Goal: Task Accomplishment & Management: Use online tool/utility

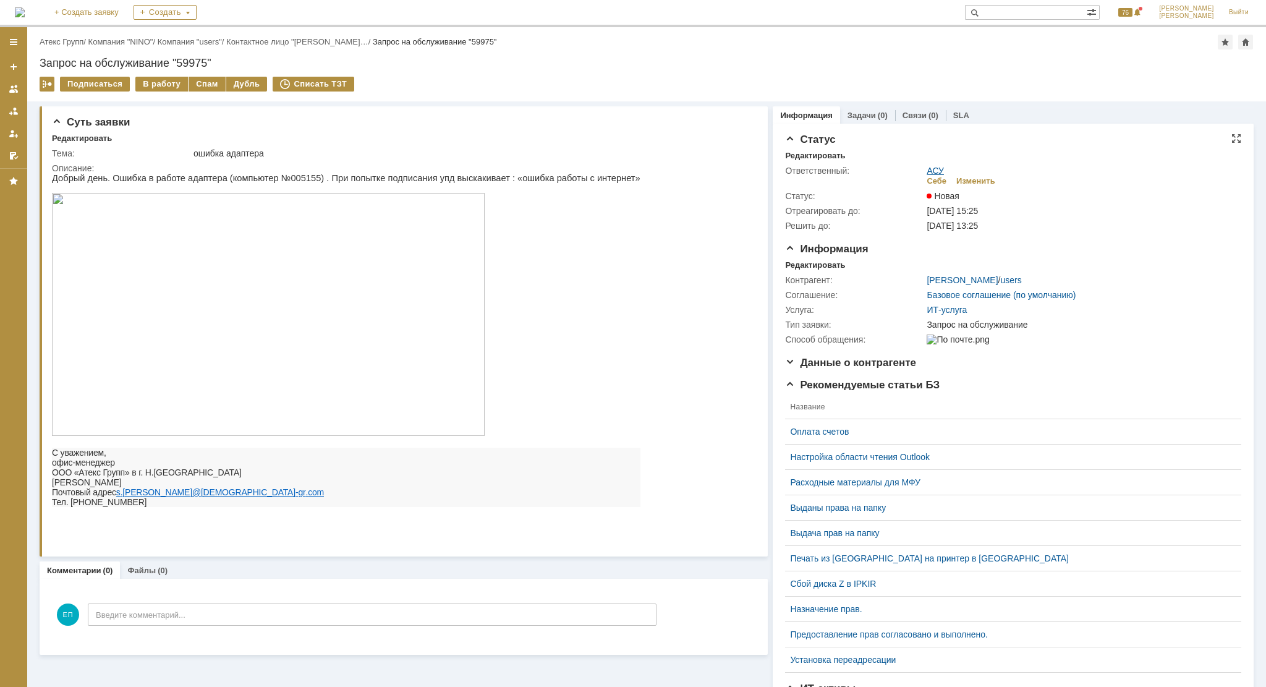
click at [931, 169] on link "АСУ" at bounding box center [934, 171] width 17 height 10
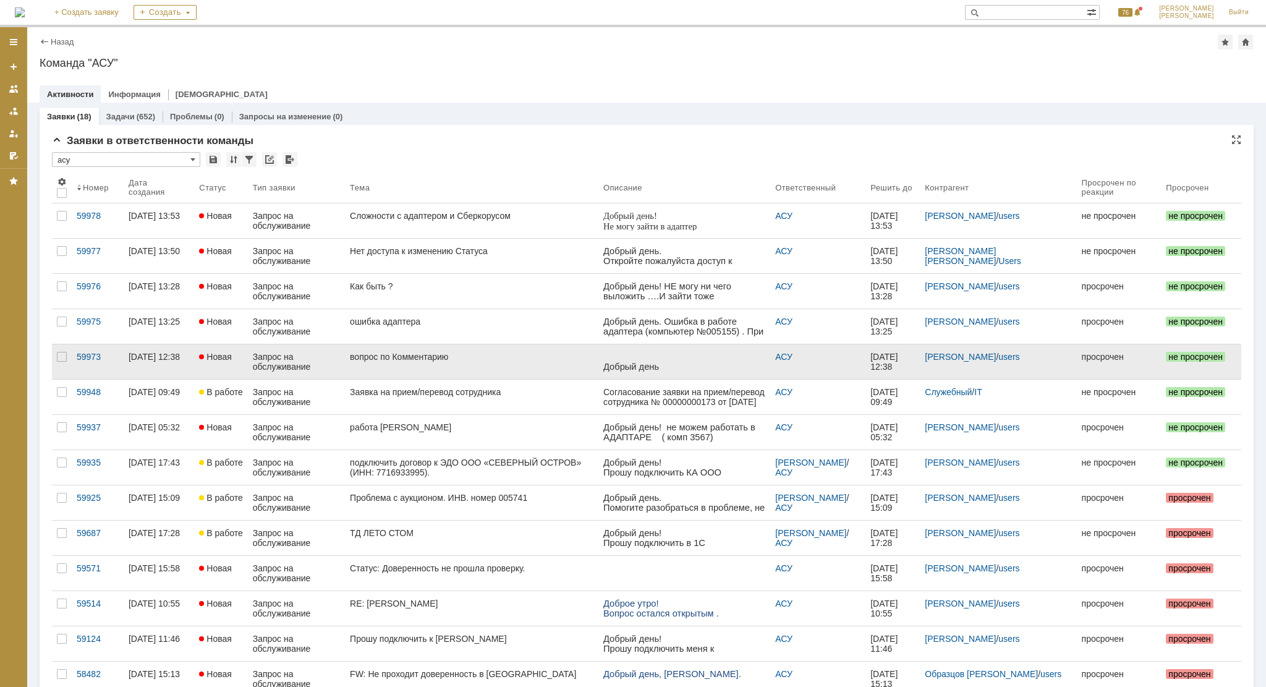
click at [421, 352] on div "вопрос по Комментарию" at bounding box center [471, 357] width 243 height 10
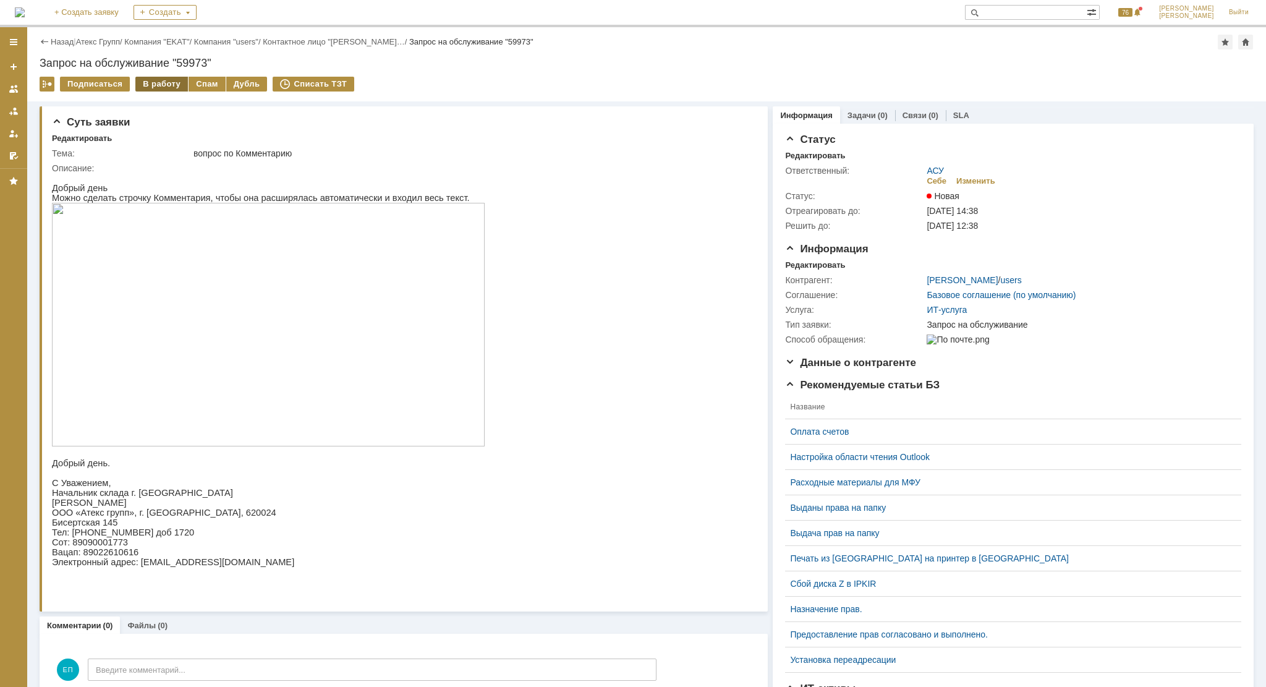
click at [157, 85] on div "В работу" at bounding box center [161, 84] width 53 height 15
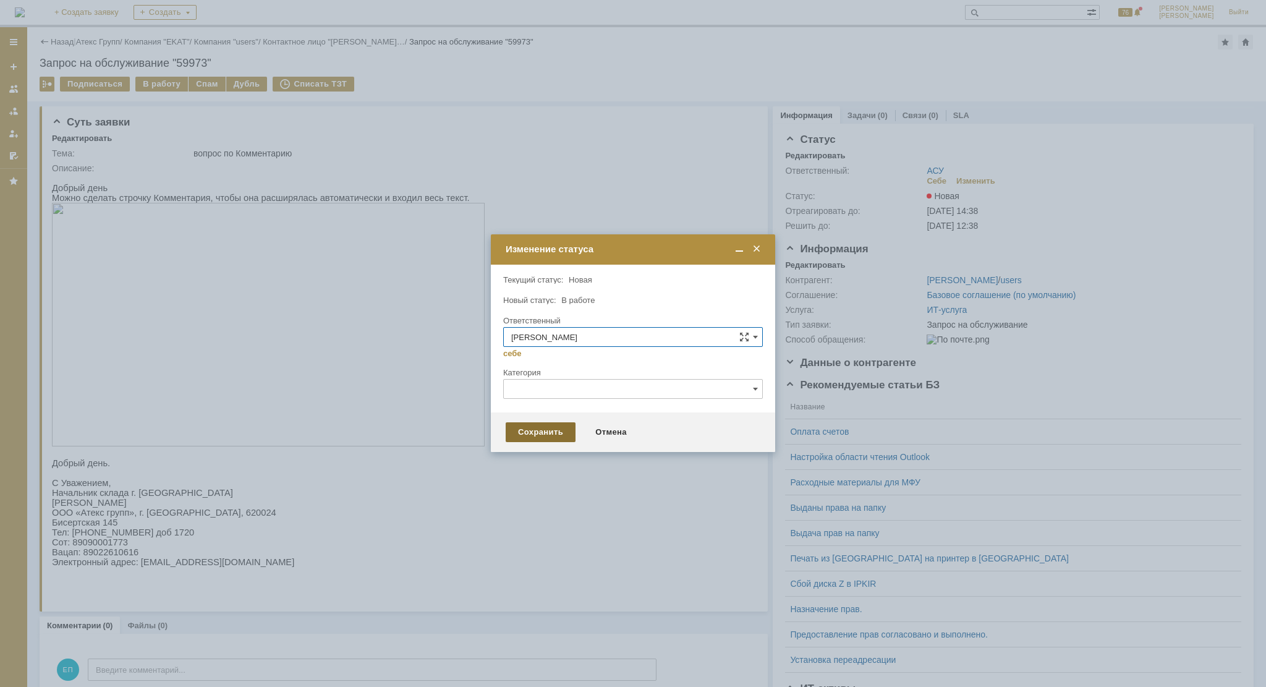
click at [532, 433] on div "Сохранить" at bounding box center [540, 432] width 70 height 20
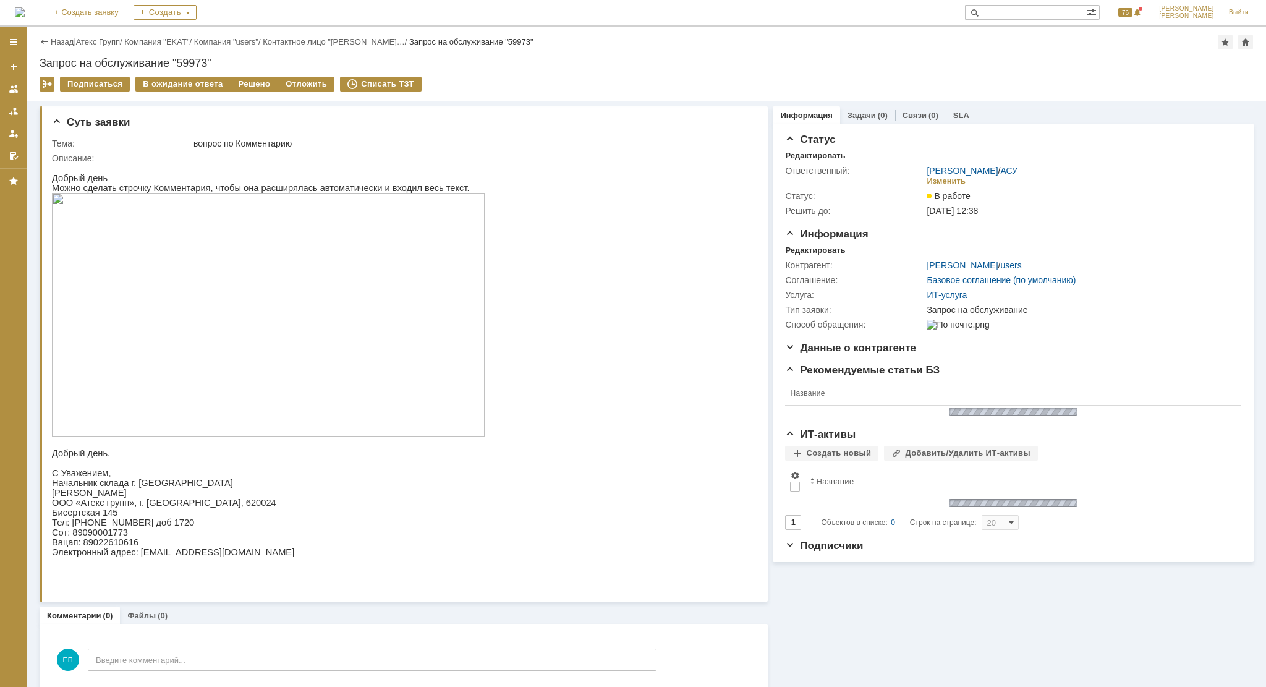
click at [260, 75] on div "Назад | Атекс Групп / Компания "EKAT" / Компания "users" / Контактное лицо "[PE…" at bounding box center [646, 64] width 1238 height 74
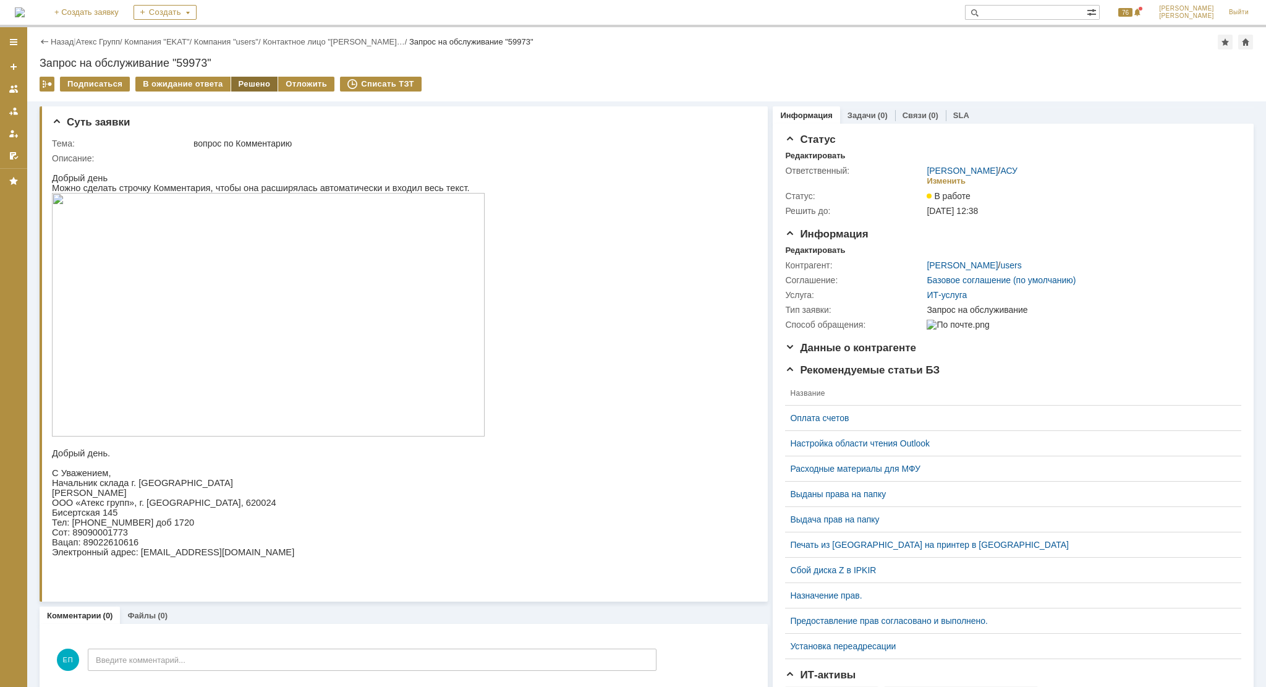
click at [256, 83] on div "Решено" at bounding box center [254, 84] width 47 height 15
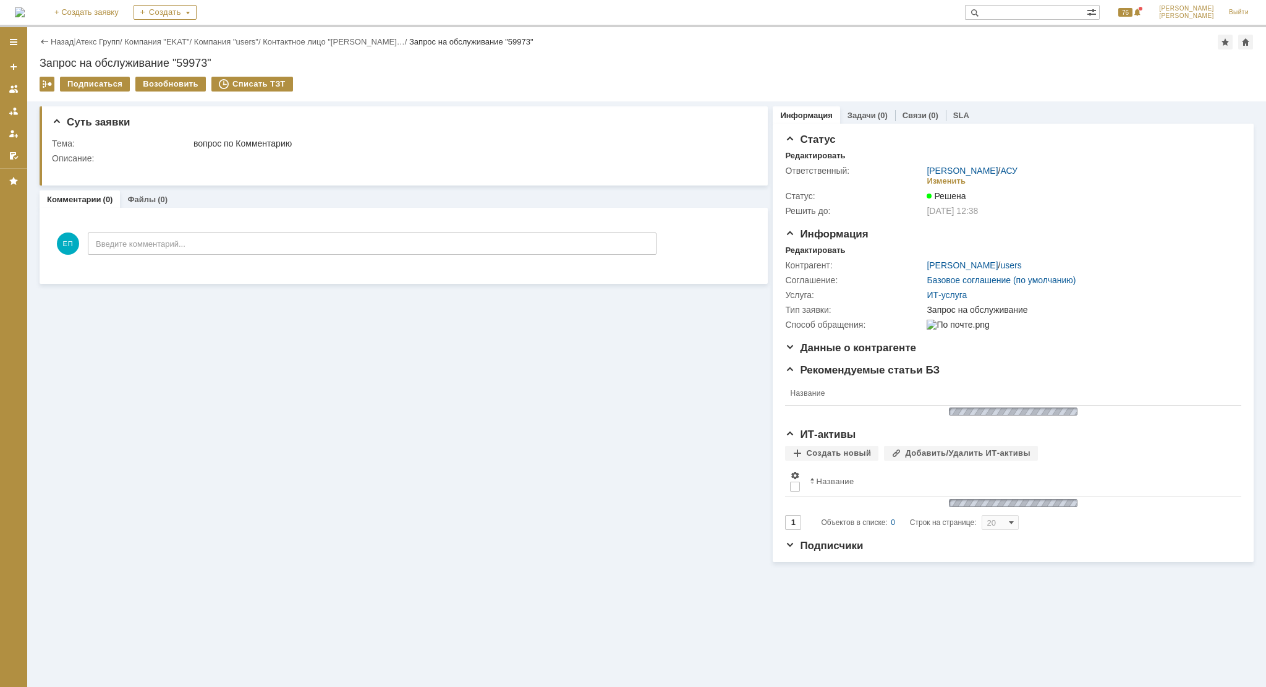
click at [391, 471] on div "Суть заявки Тема: вопрос по Комментарию Описание: Комментарии (0) Файлы (0) Ком…" at bounding box center [404, 331] width 728 height 460
